Goal: Task Accomplishment & Management: Manage account settings

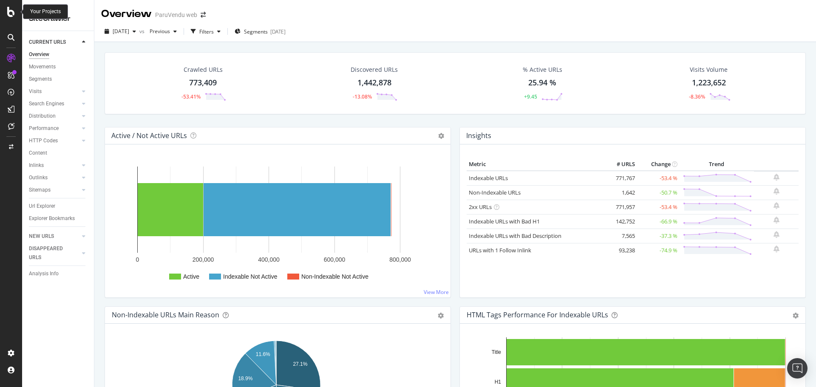
click at [11, 11] on icon at bounding box center [11, 12] width 8 height 10
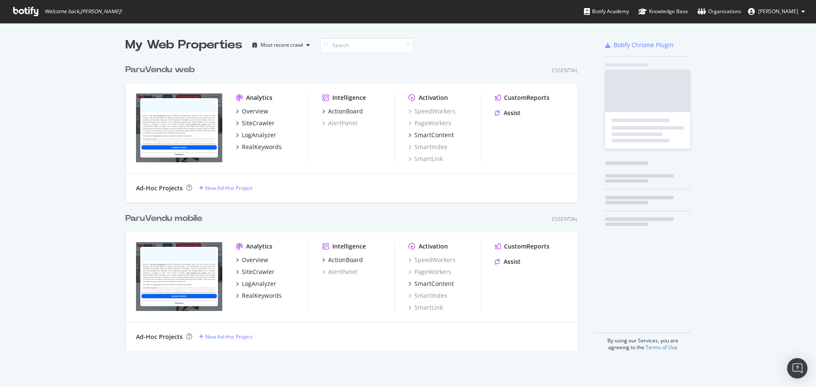
scroll to position [381, 803]
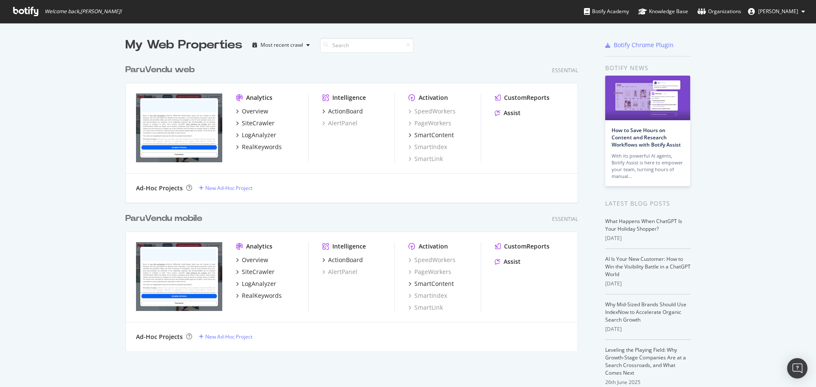
click at [173, 71] on div "ParuVendu web" at bounding box center [159, 70] width 69 height 12
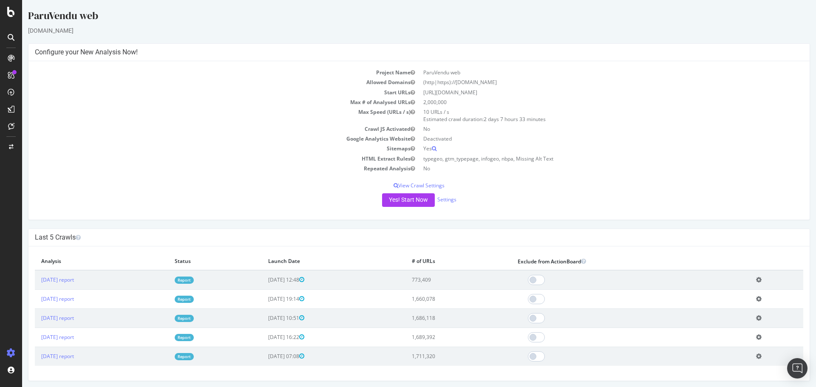
click at [758, 282] on icon at bounding box center [759, 280] width 6 height 6
click at [719, 303] on link "Delete analysis" at bounding box center [728, 303] width 68 height 11
click at [403, 198] on button "Yes! Start Now" at bounding box center [408, 200] width 53 height 14
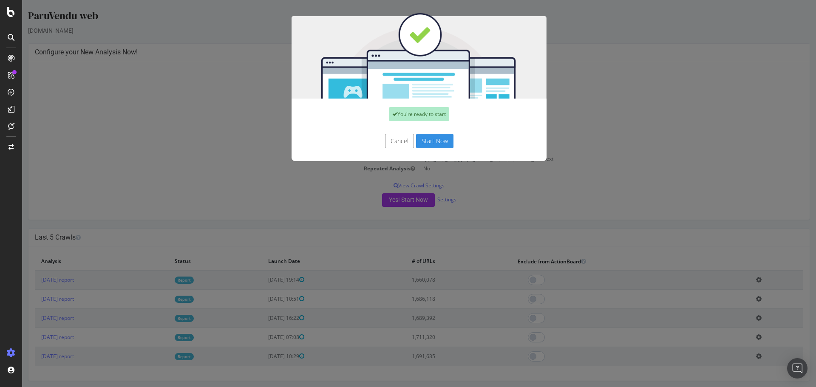
click at [428, 143] on button "Start Now" at bounding box center [434, 141] width 37 height 14
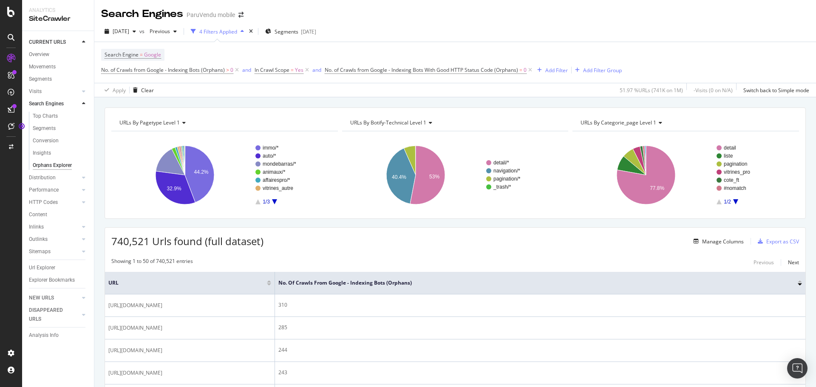
scroll to position [157, 0]
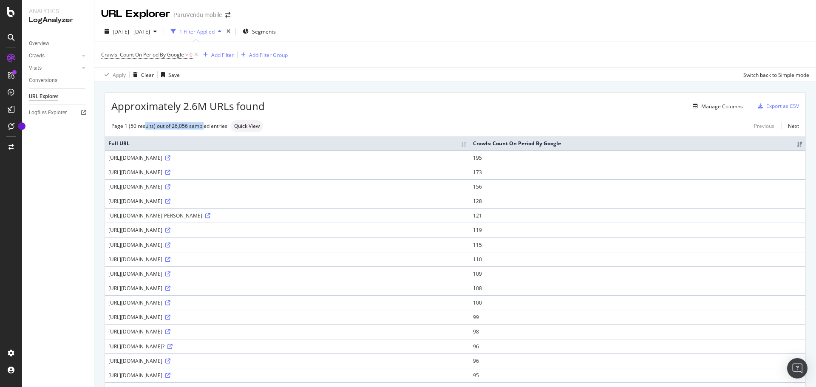
drag, startPoint x: 144, startPoint y: 126, endPoint x: 204, endPoint y: 126, distance: 59.9
click at [204, 126] on div "Page 1 (50 results) out of 26,056 sampled entries" at bounding box center [169, 125] width 116 height 7
drag, startPoint x: 198, startPoint y: 202, endPoint x: 108, endPoint y: 199, distance: 89.7
click at [108, 199] on div "https://www.paruvendu.fr/immobilier" at bounding box center [287, 201] width 358 height 7
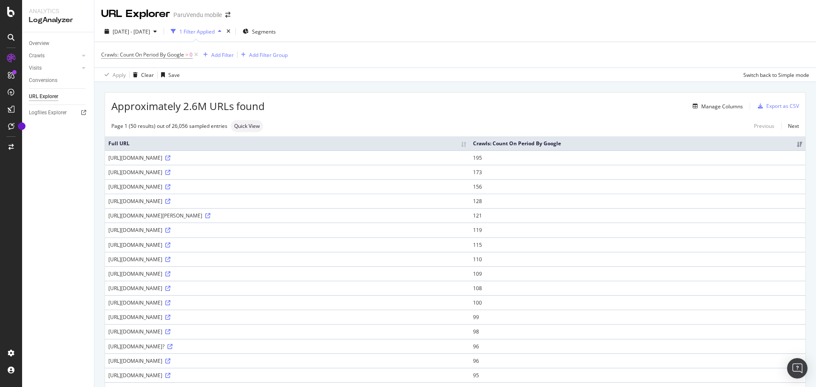
click at [108, 199] on div "https://www.paruvendu.fr/immobilier" at bounding box center [287, 201] width 358 height 7
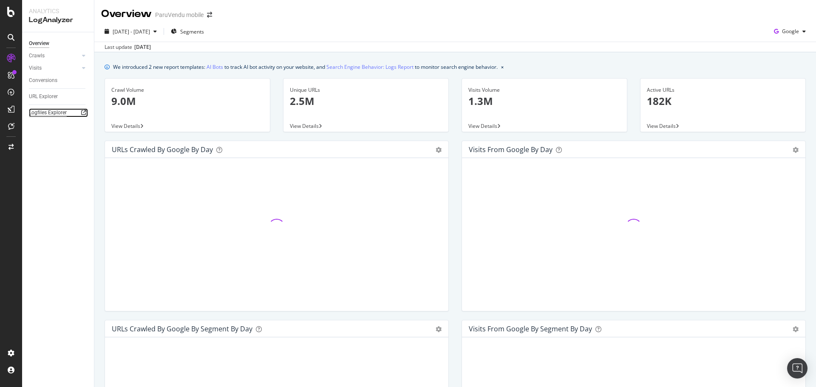
click at [49, 113] on div "Logfiles Explorer" at bounding box center [48, 112] width 38 height 9
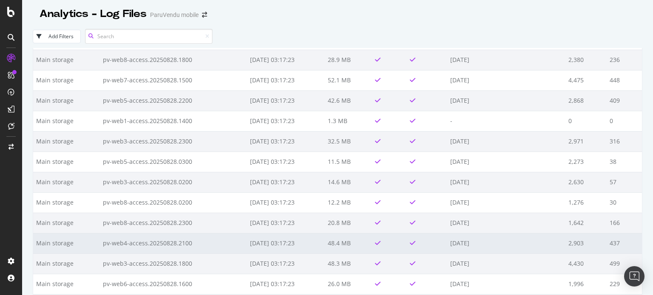
scroll to position [1573, 0]
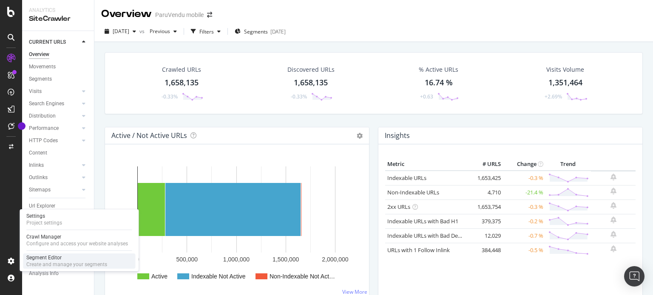
click at [46, 262] on div "Create and manage your segments" at bounding box center [66, 264] width 81 height 7
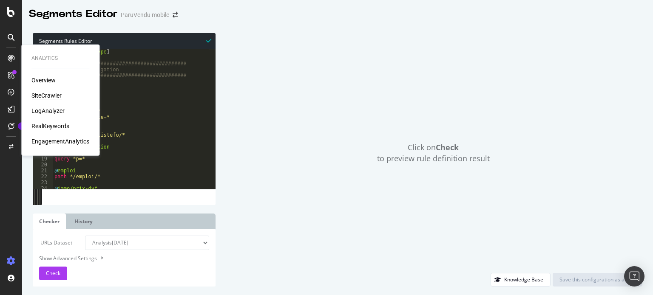
click at [46, 97] on div "SiteCrawler" at bounding box center [46, 95] width 30 height 9
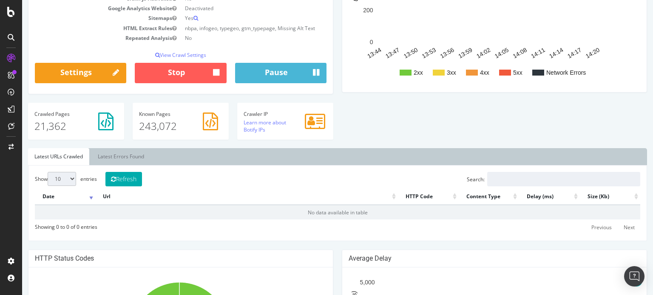
scroll to position [165, 0]
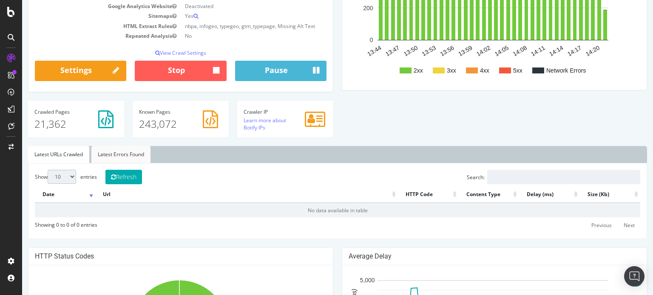
click at [131, 154] on link "Latest Errors Found" at bounding box center [120, 154] width 59 height 17
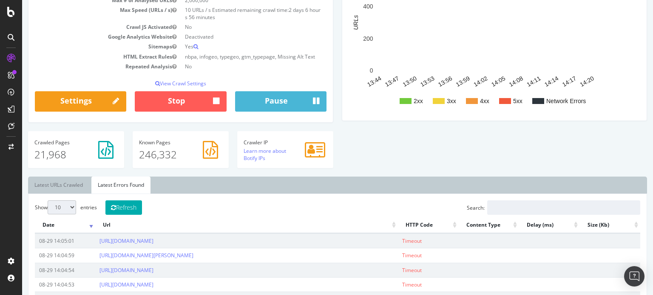
scroll to position [0, 0]
